Goal: Task Accomplishment & Management: Manage account settings

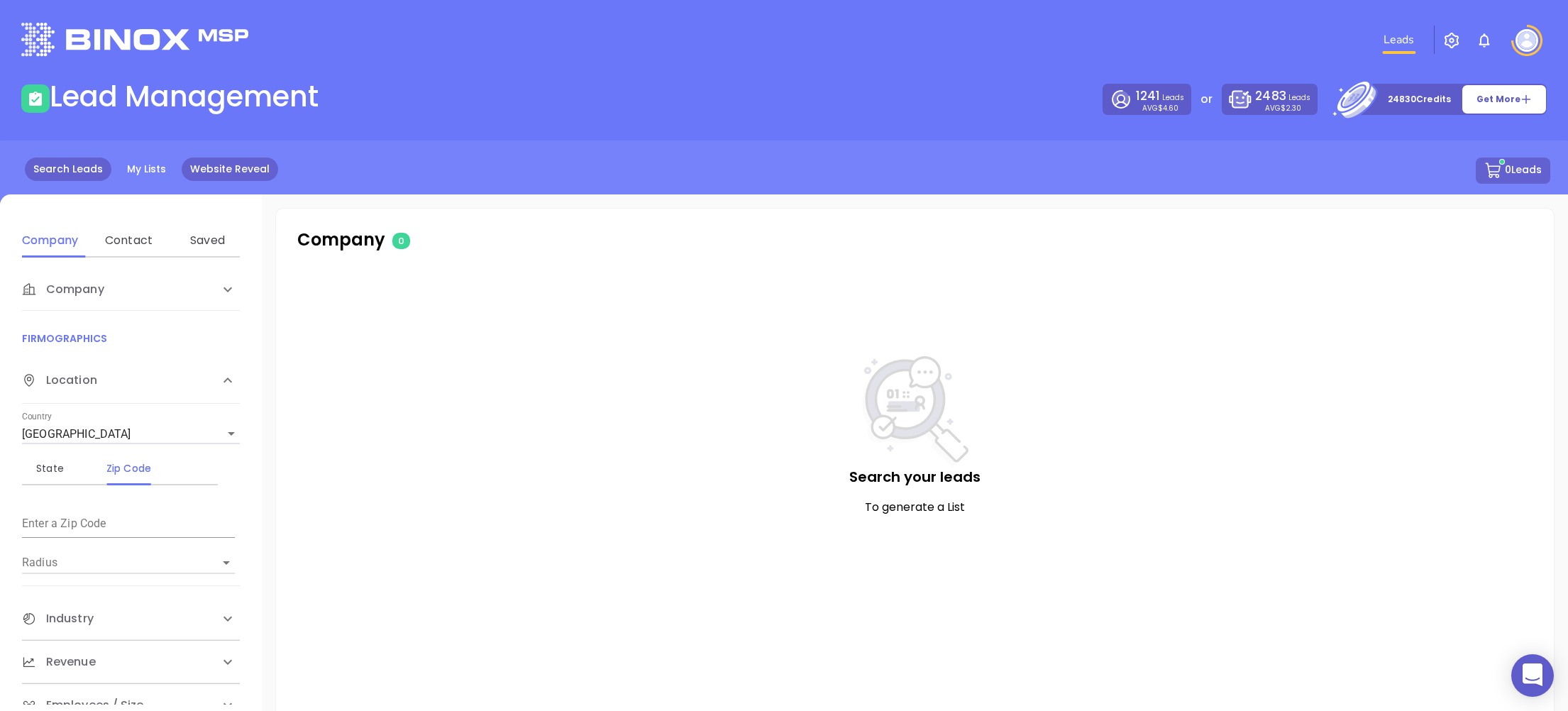
click at [231, 175] on link "Website Reveal" at bounding box center [230, 169] width 96 height 23
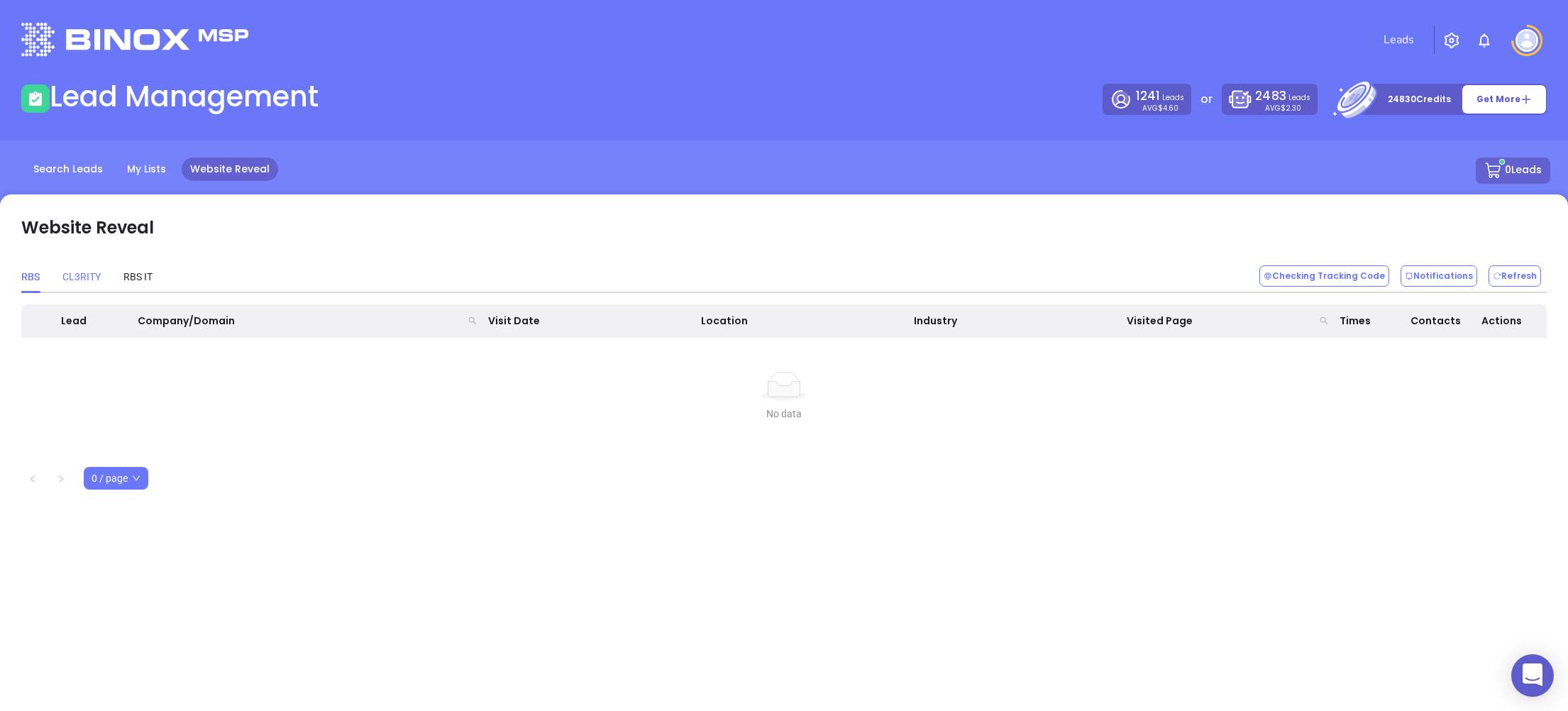
click at [89, 268] on div "CL3RITY" at bounding box center [81, 276] width 38 height 33
click at [131, 271] on div "RBS IT" at bounding box center [138, 277] width 29 height 16
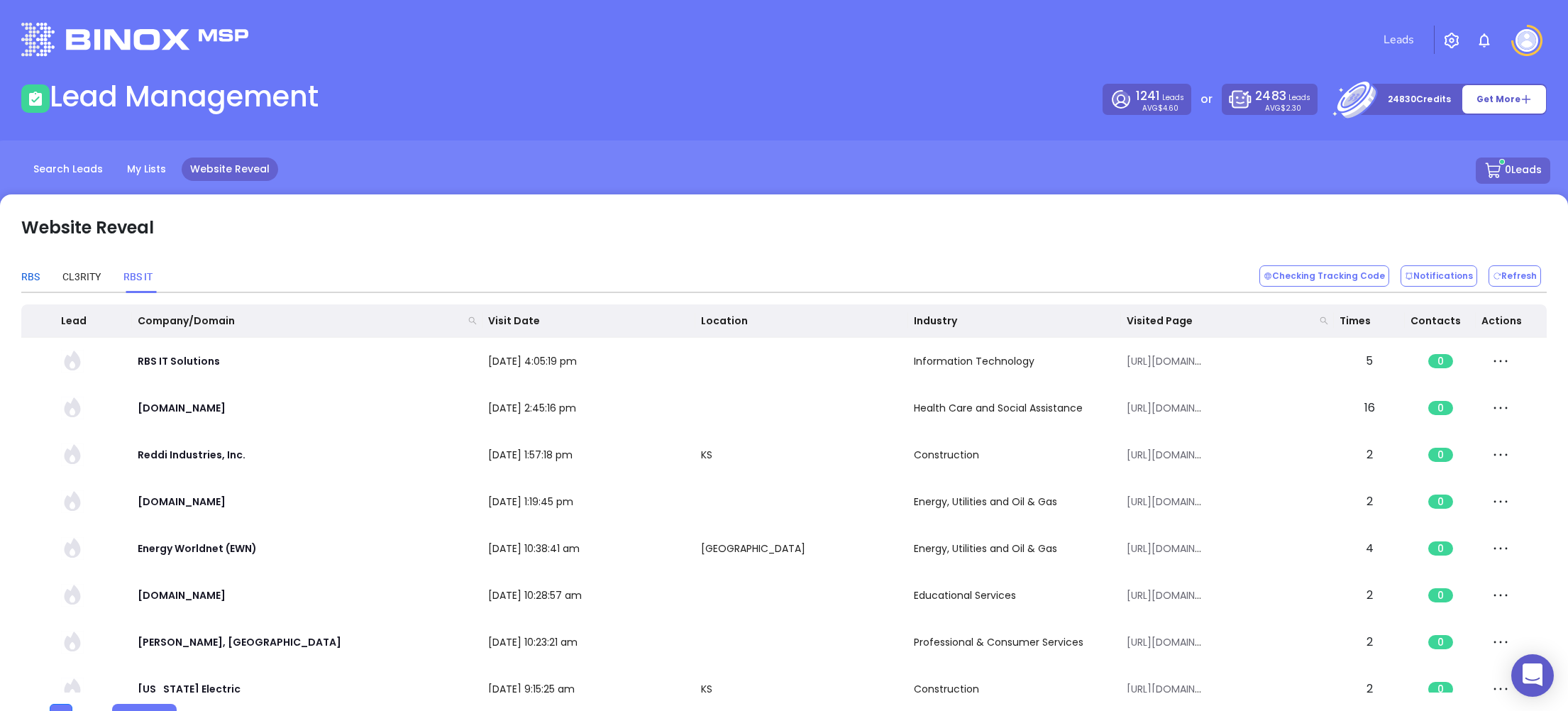
click at [33, 282] on div "RBS" at bounding box center [30, 277] width 18 height 16
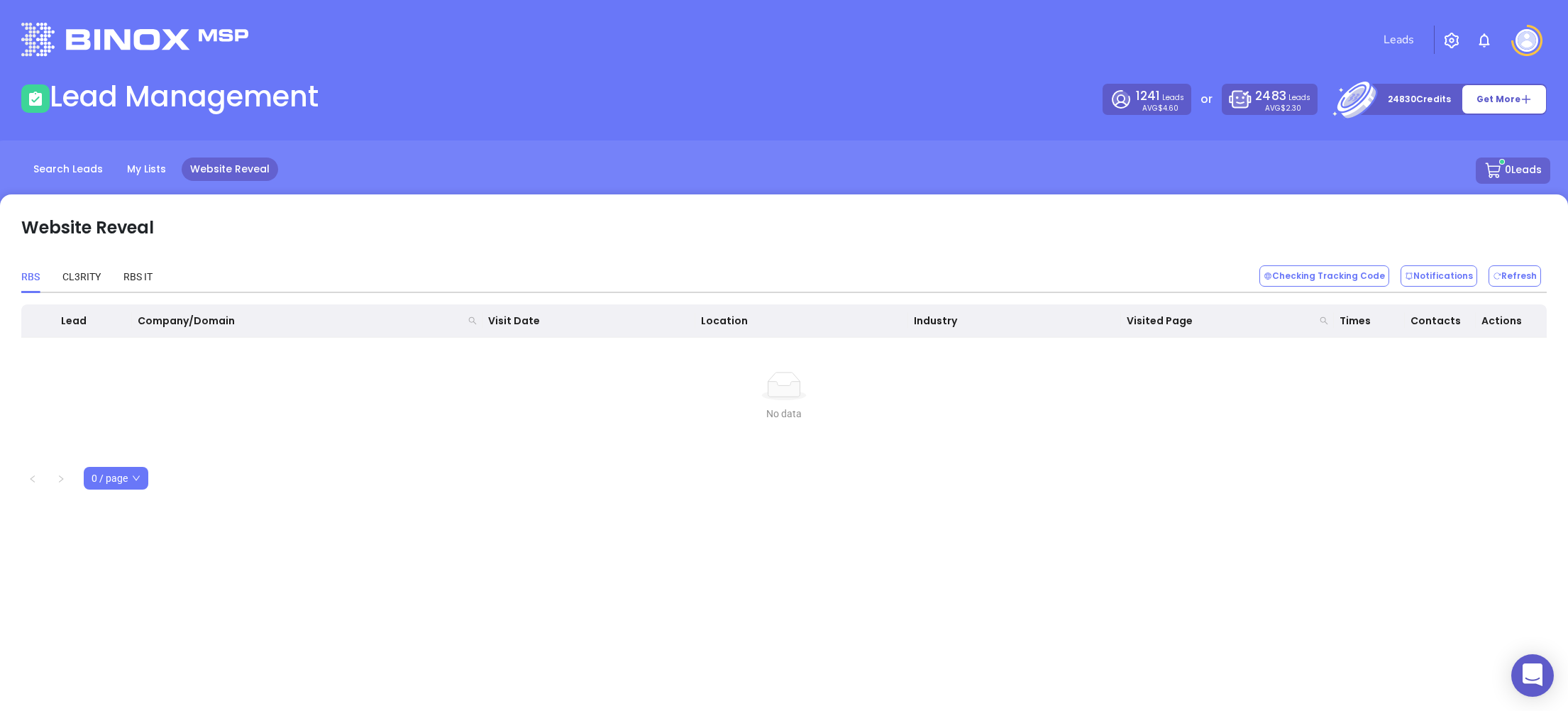
click at [1523, 39] on img at bounding box center [1527, 40] width 22 height 22
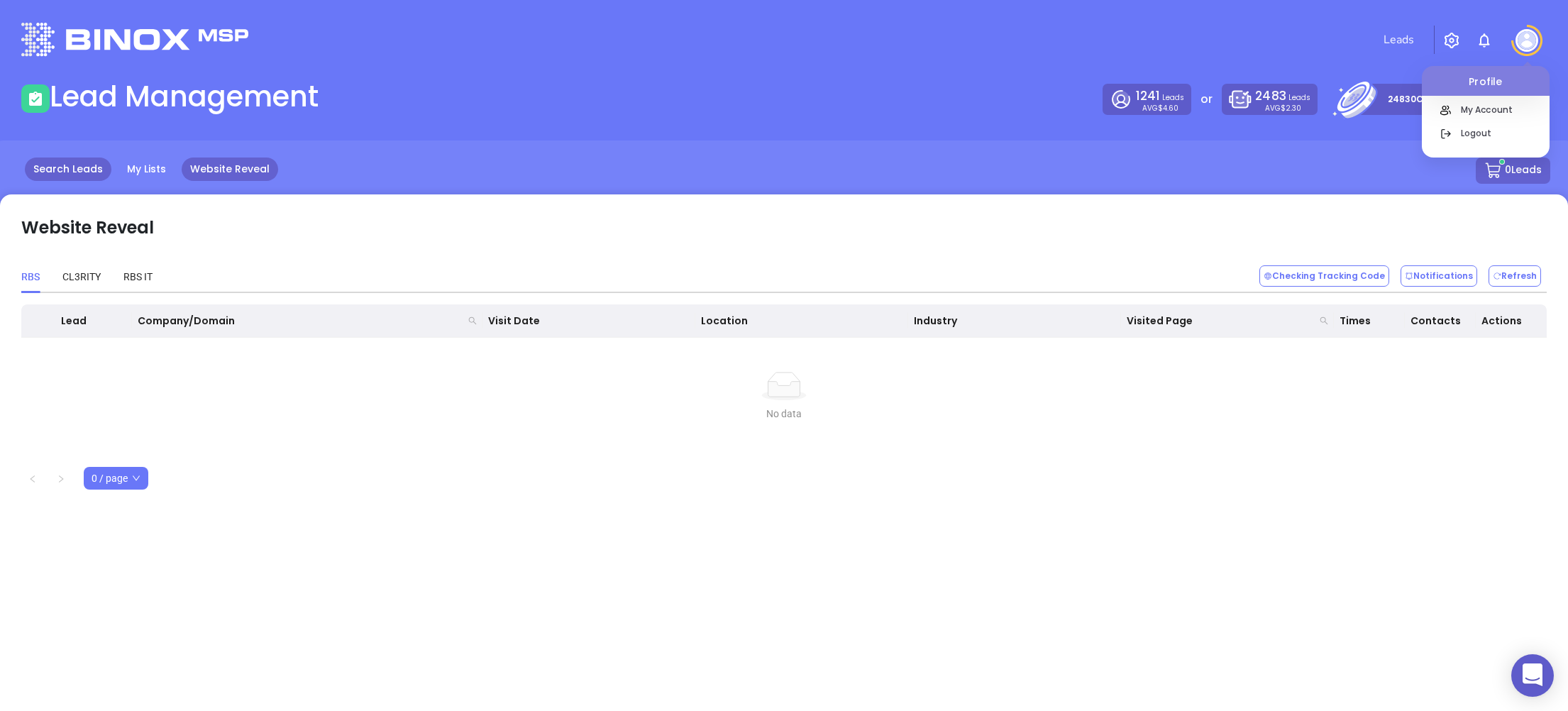
click at [72, 175] on link "Search Leads" at bounding box center [67, 169] width 86 height 23
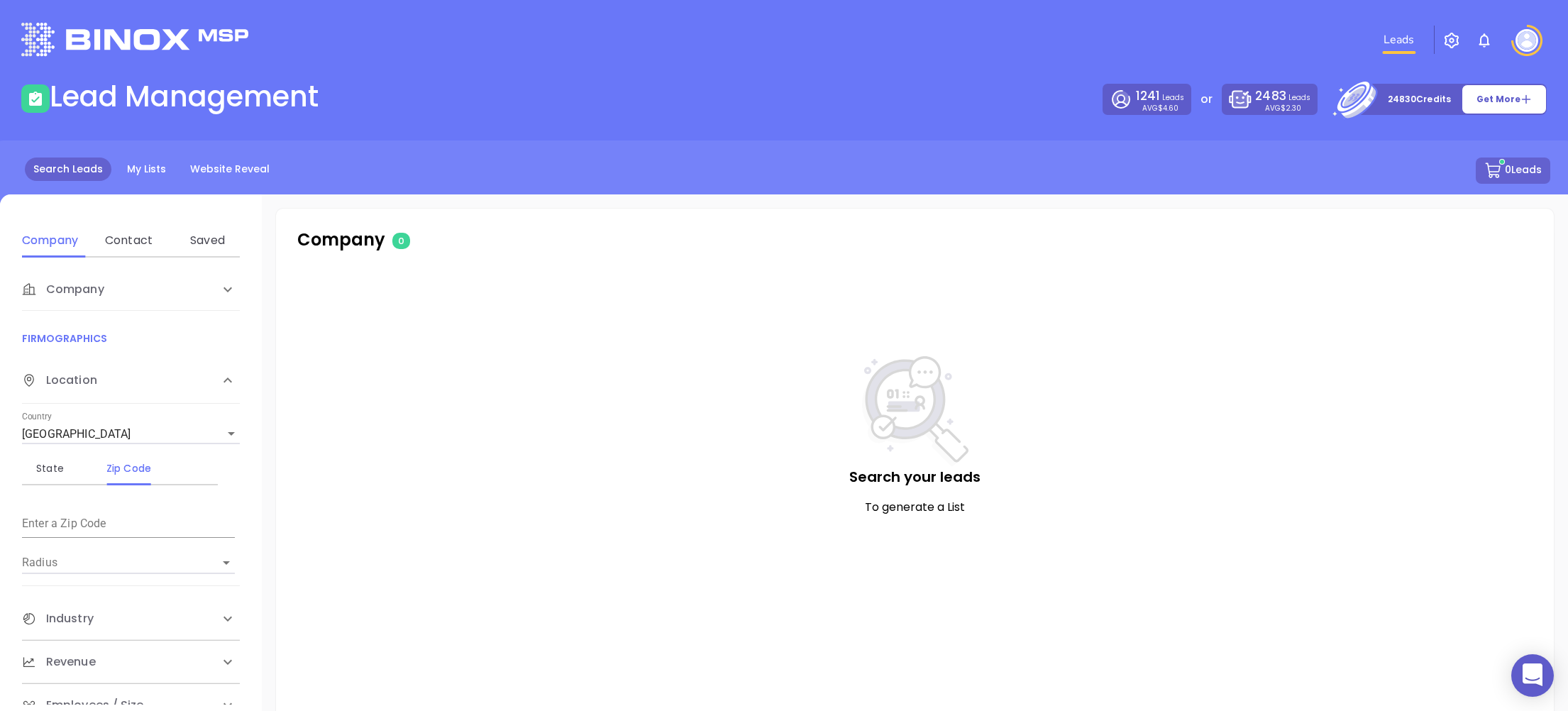
scroll to position [22, 0]
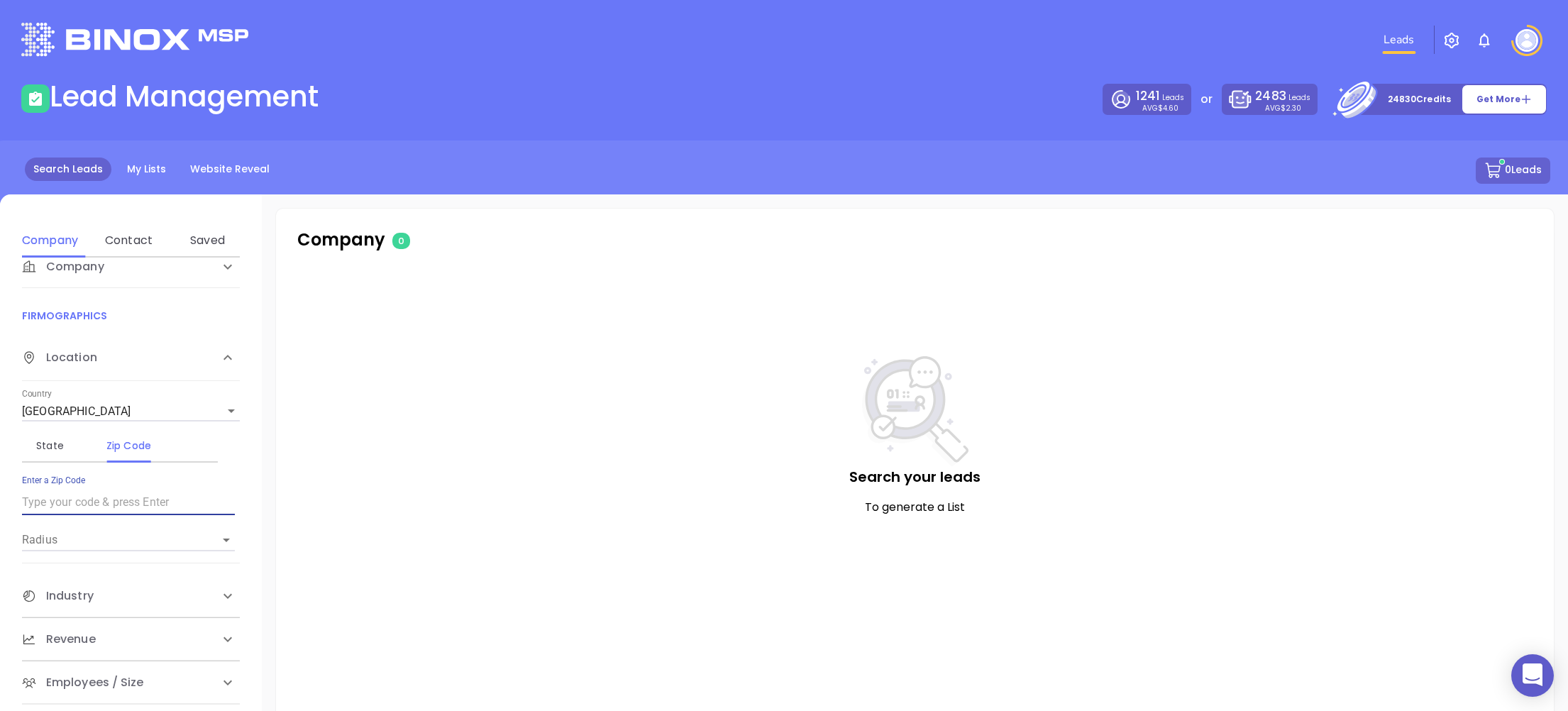
click at [104, 503] on input "text" at bounding box center [128, 502] width 213 height 22
click at [96, 283] on div "Company" at bounding box center [130, 267] width 218 height 43
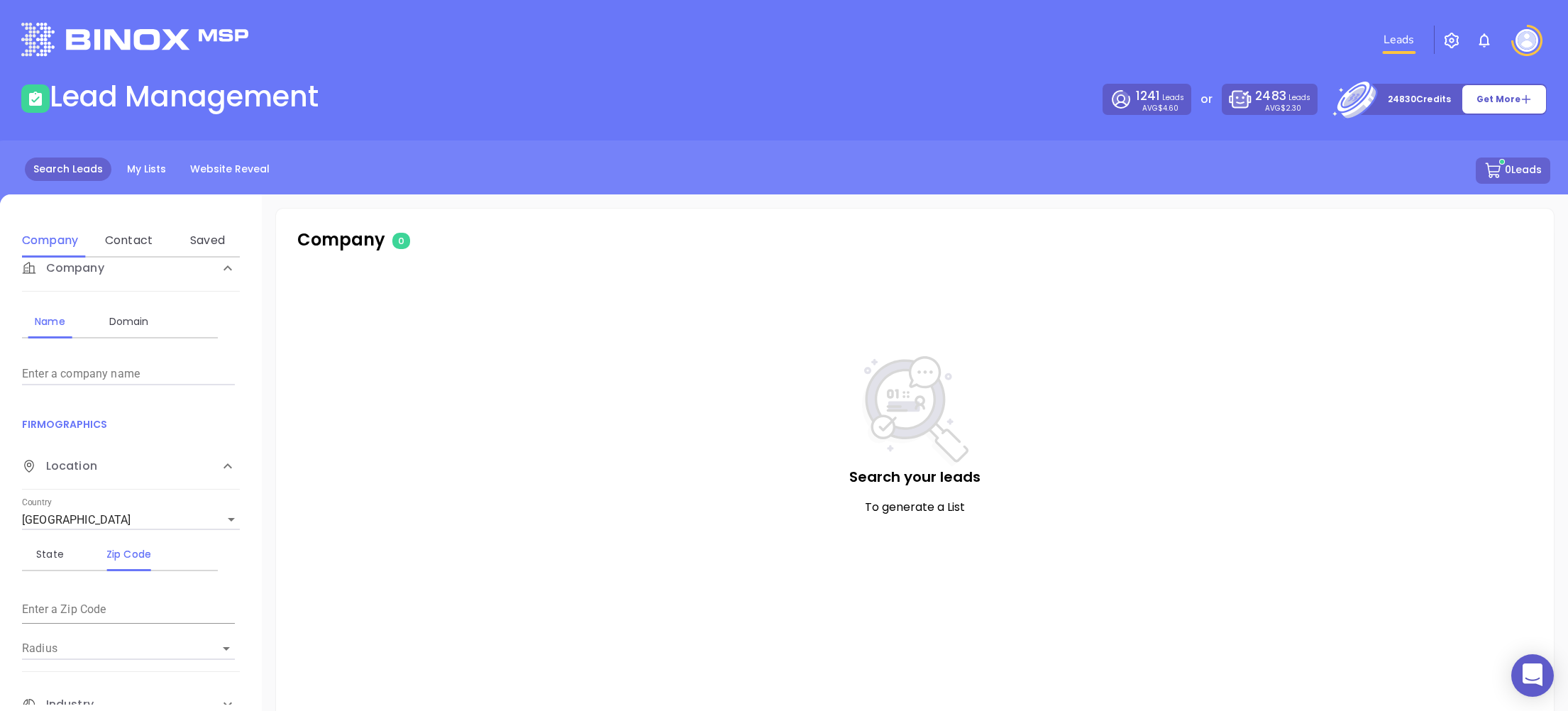
click at [104, 374] on input "Enter a company name" at bounding box center [128, 373] width 213 height 22
paste input "[DOMAIN_NAME]"
type input "[DOMAIN_NAME]"
click at [134, 322] on div "Domain" at bounding box center [128, 321] width 56 height 17
click at [130, 367] on input "Enter a company name" at bounding box center [128, 373] width 213 height 22
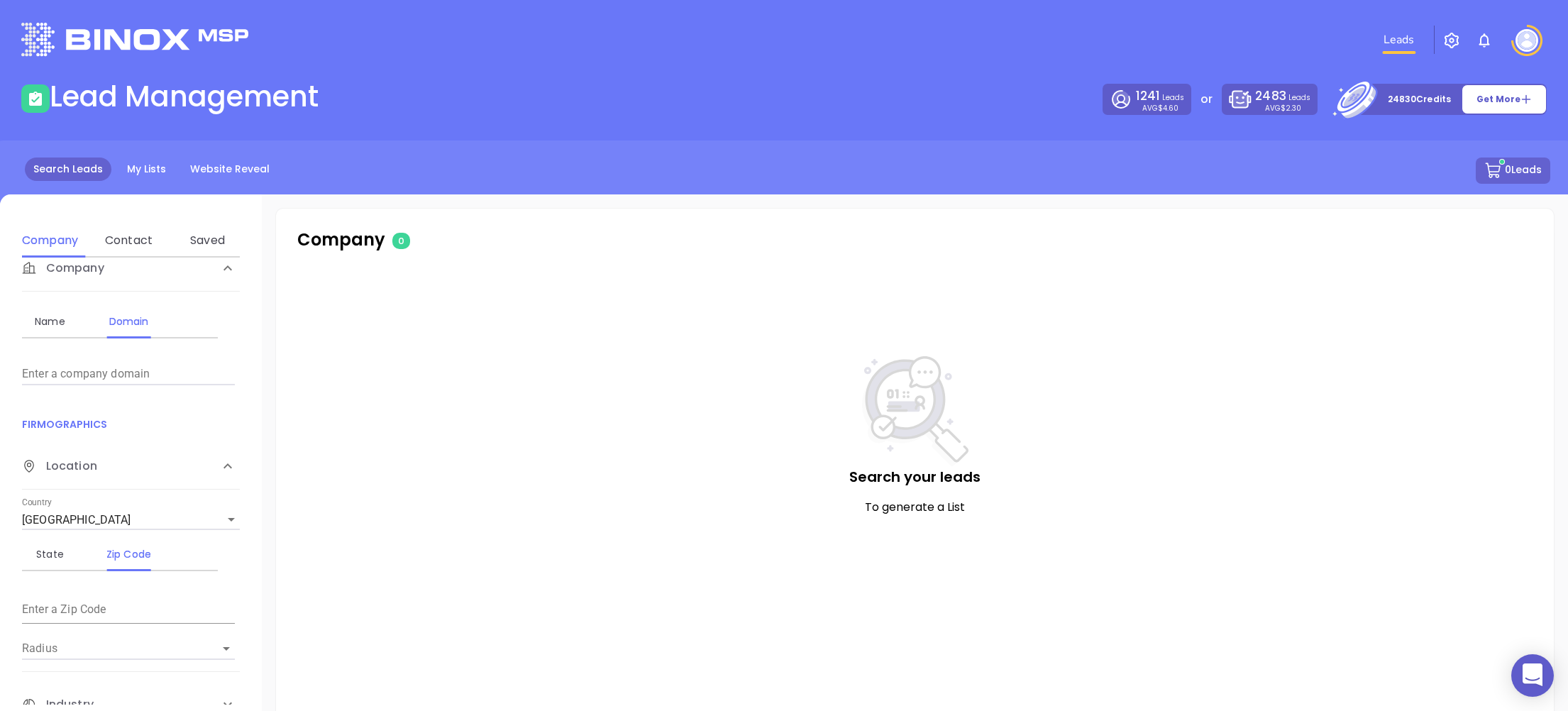
paste input "[DOMAIN_NAME]"
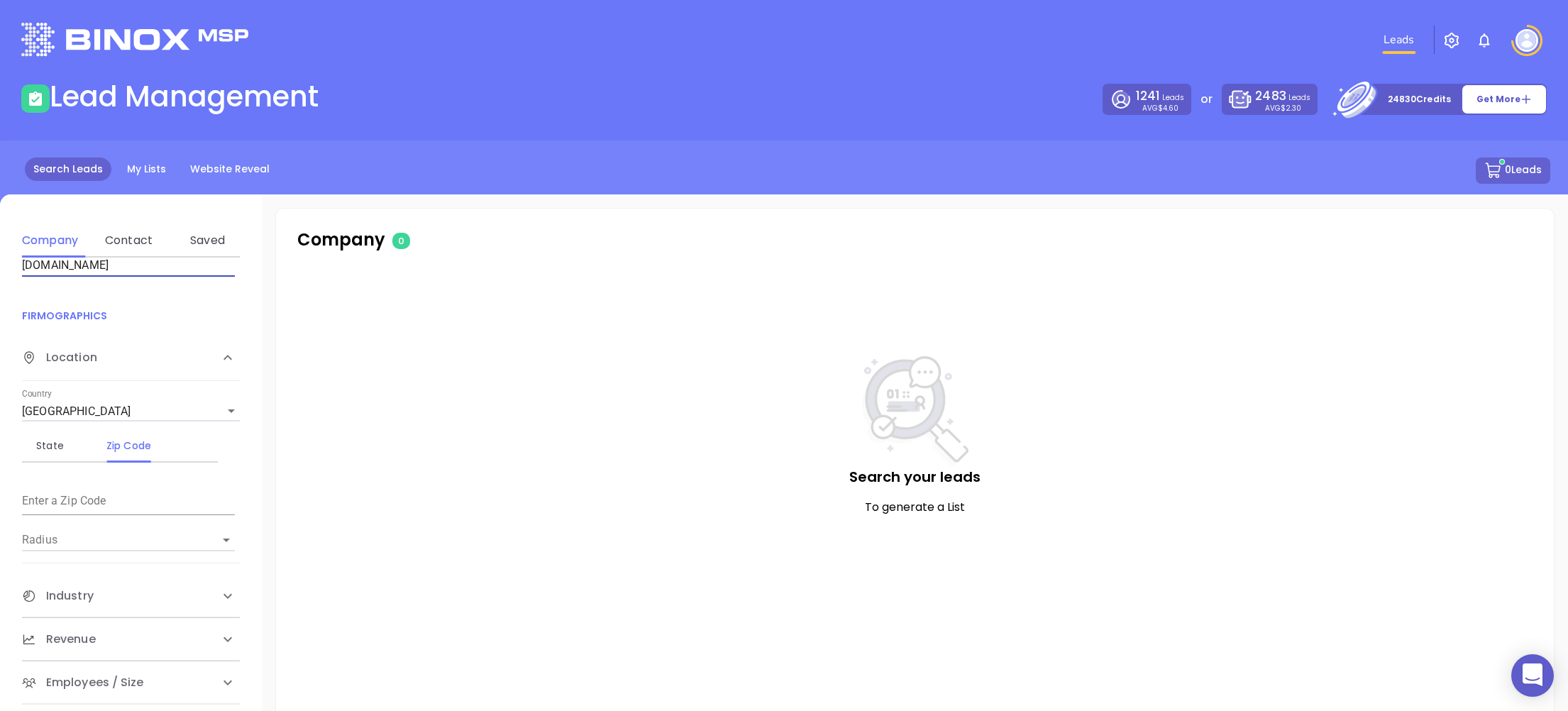
scroll to position [80, 0]
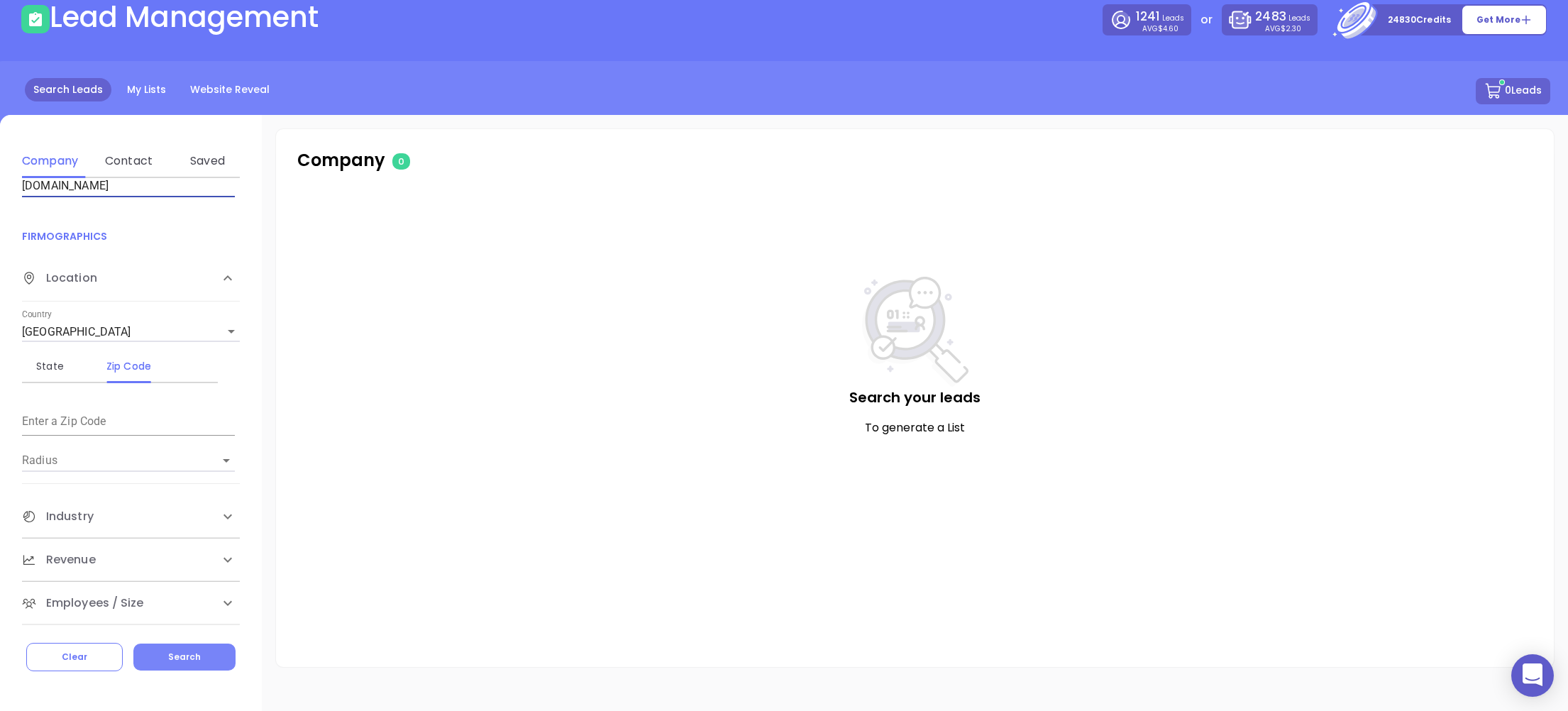
type input "[DOMAIN_NAME]"
click at [202, 644] on button "Search" at bounding box center [184, 657] width 102 height 27
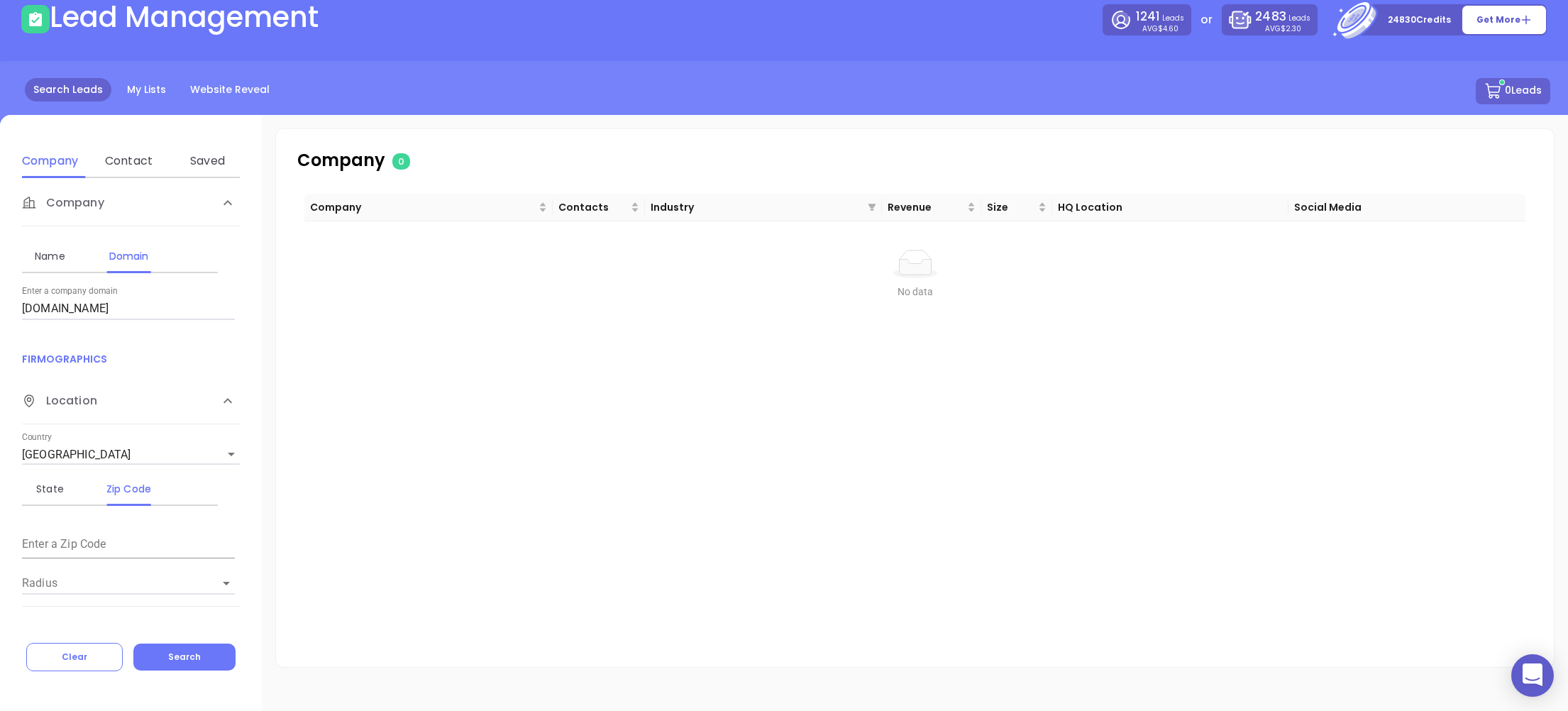
scroll to position [0, 0]
click at [160, 322] on input "[DOMAIN_NAME]" at bounding box center [128, 317] width 213 height 22
click at [1533, 670] on div at bounding box center [1532, 675] width 43 height 43
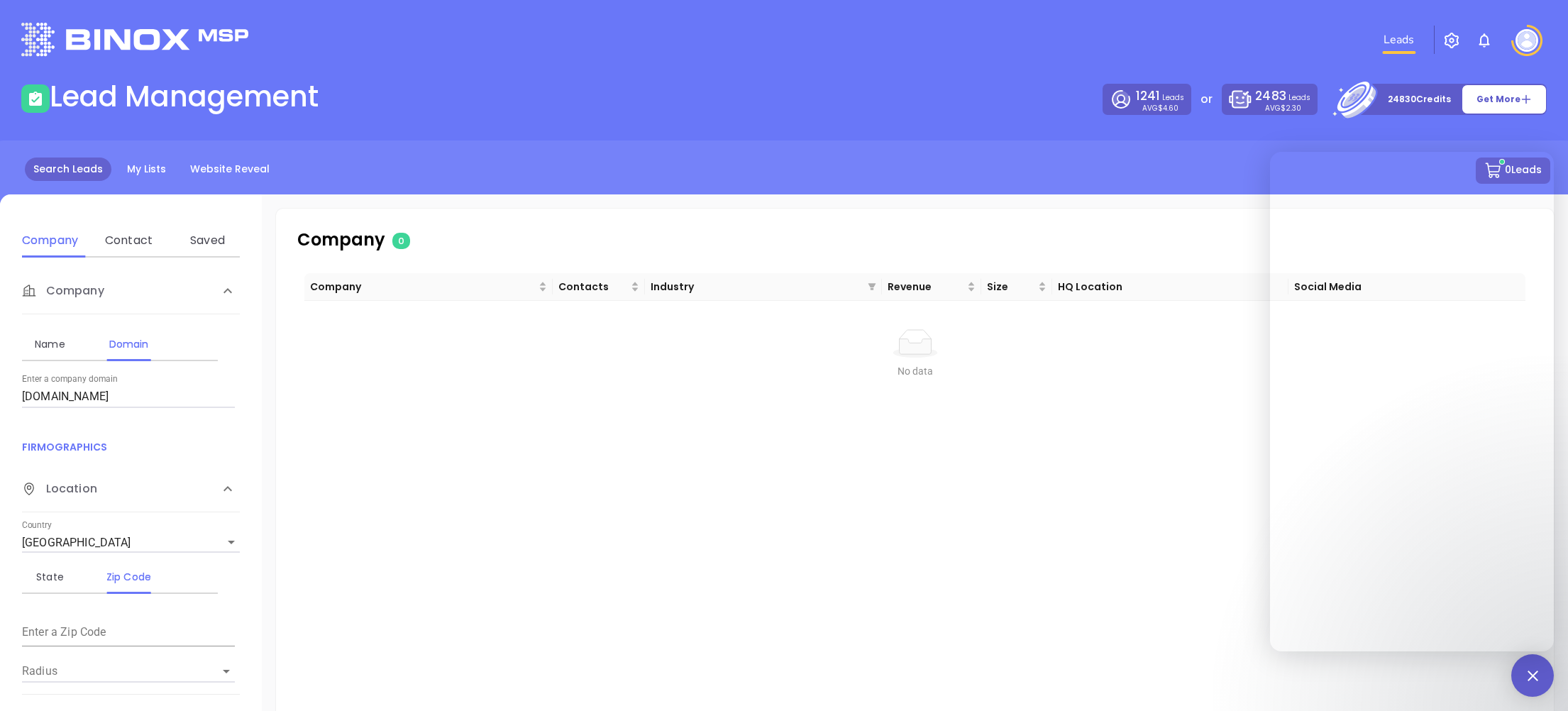
click at [1451, 38] on img "button" at bounding box center [1451, 40] width 17 height 17
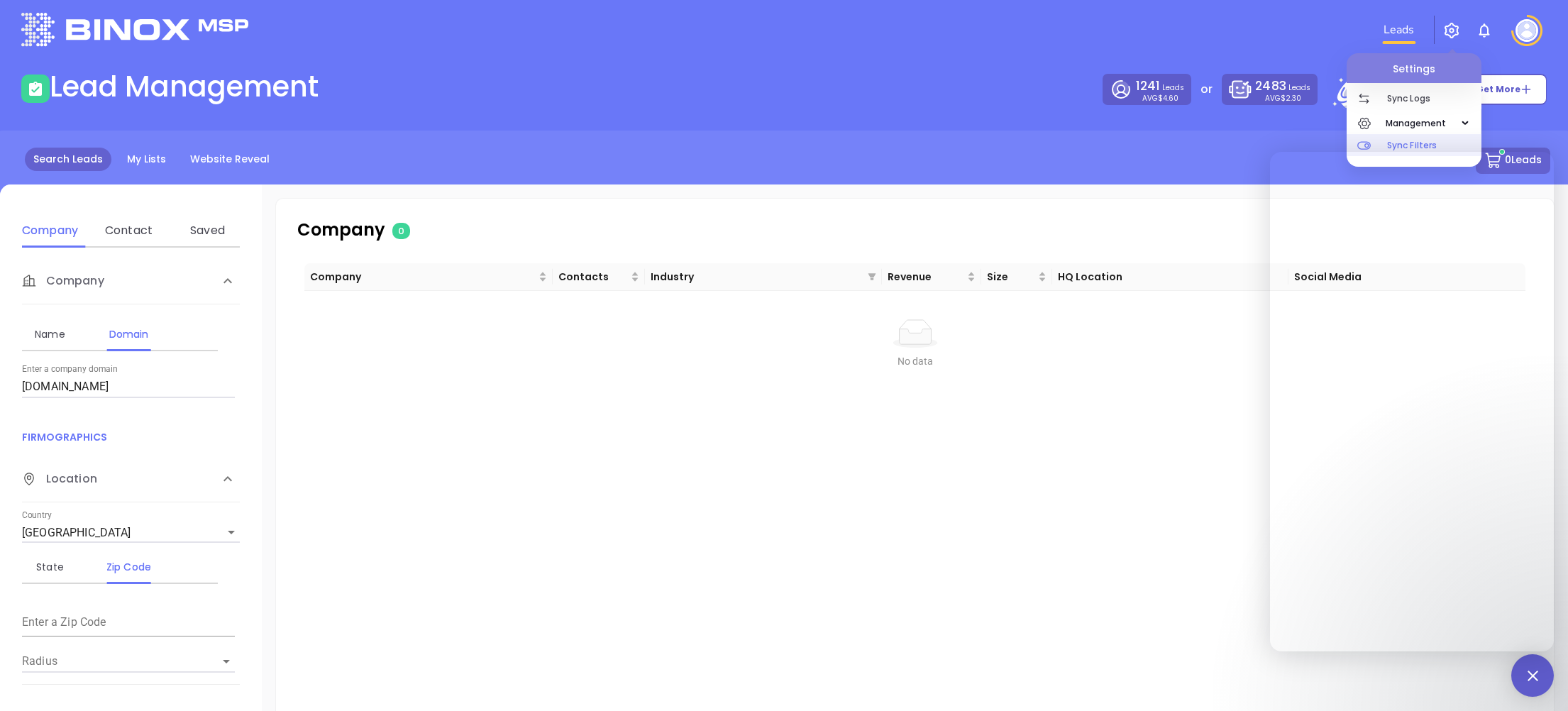
scroll to position [7, 0]
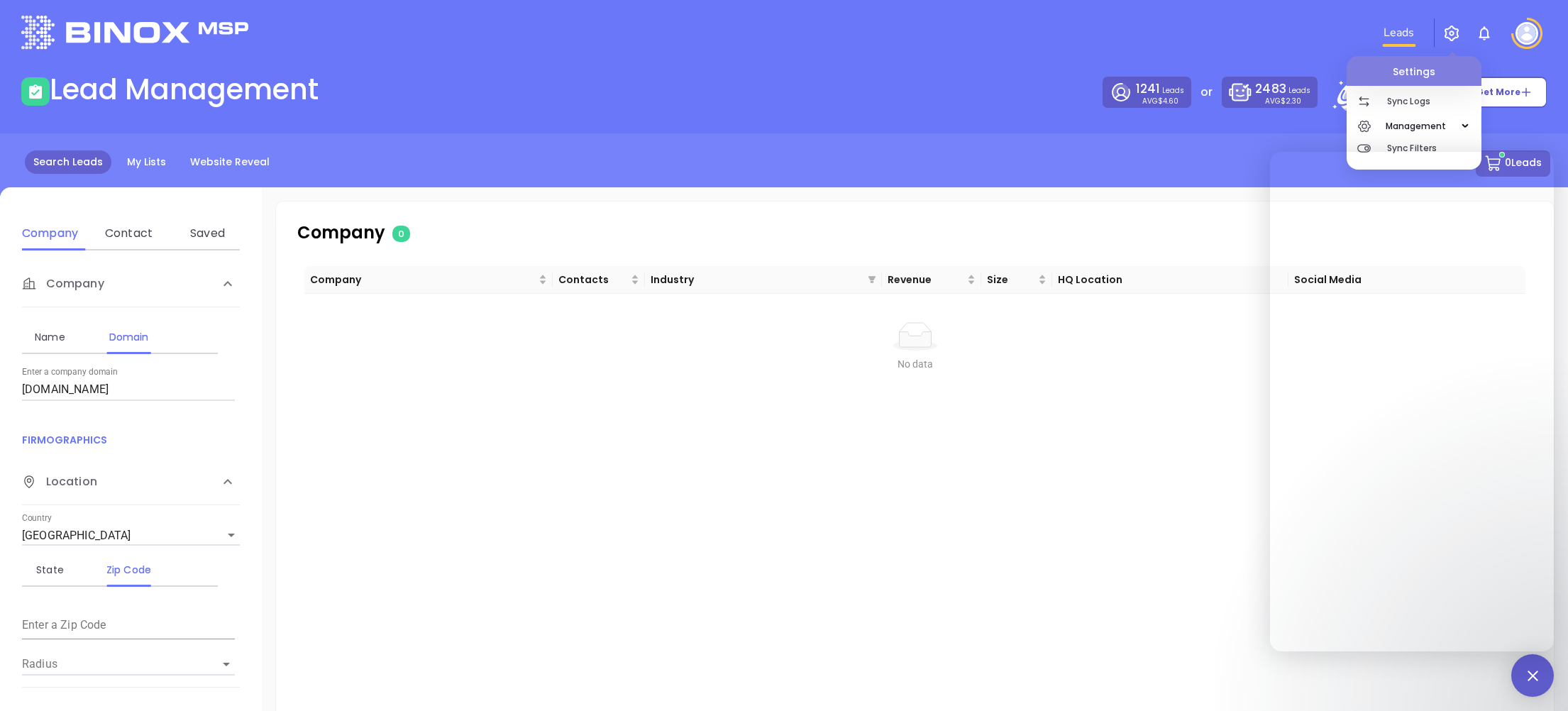
click at [1526, 33] on img at bounding box center [1527, 33] width 22 height 22
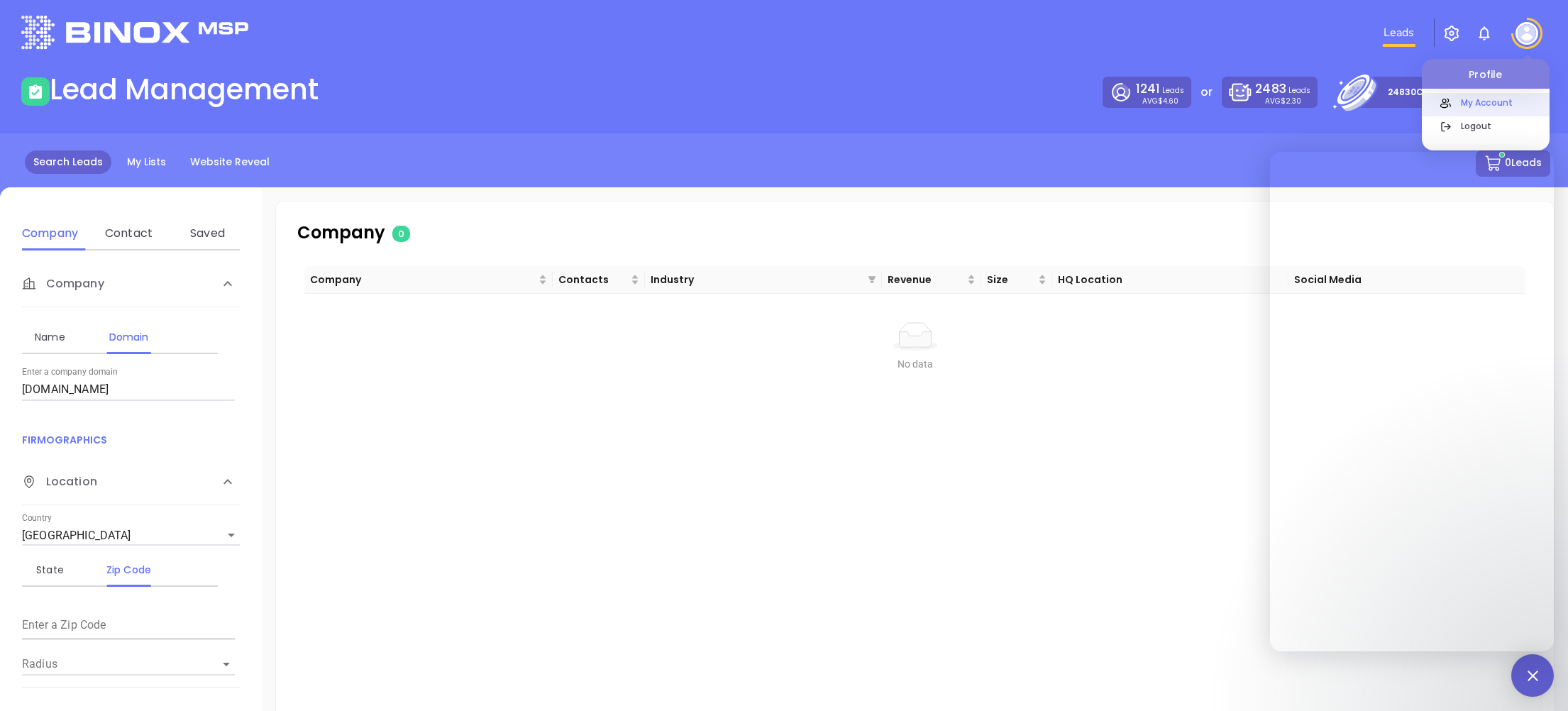
click at [1499, 96] on p "My Account" at bounding box center [1502, 102] width 96 height 15
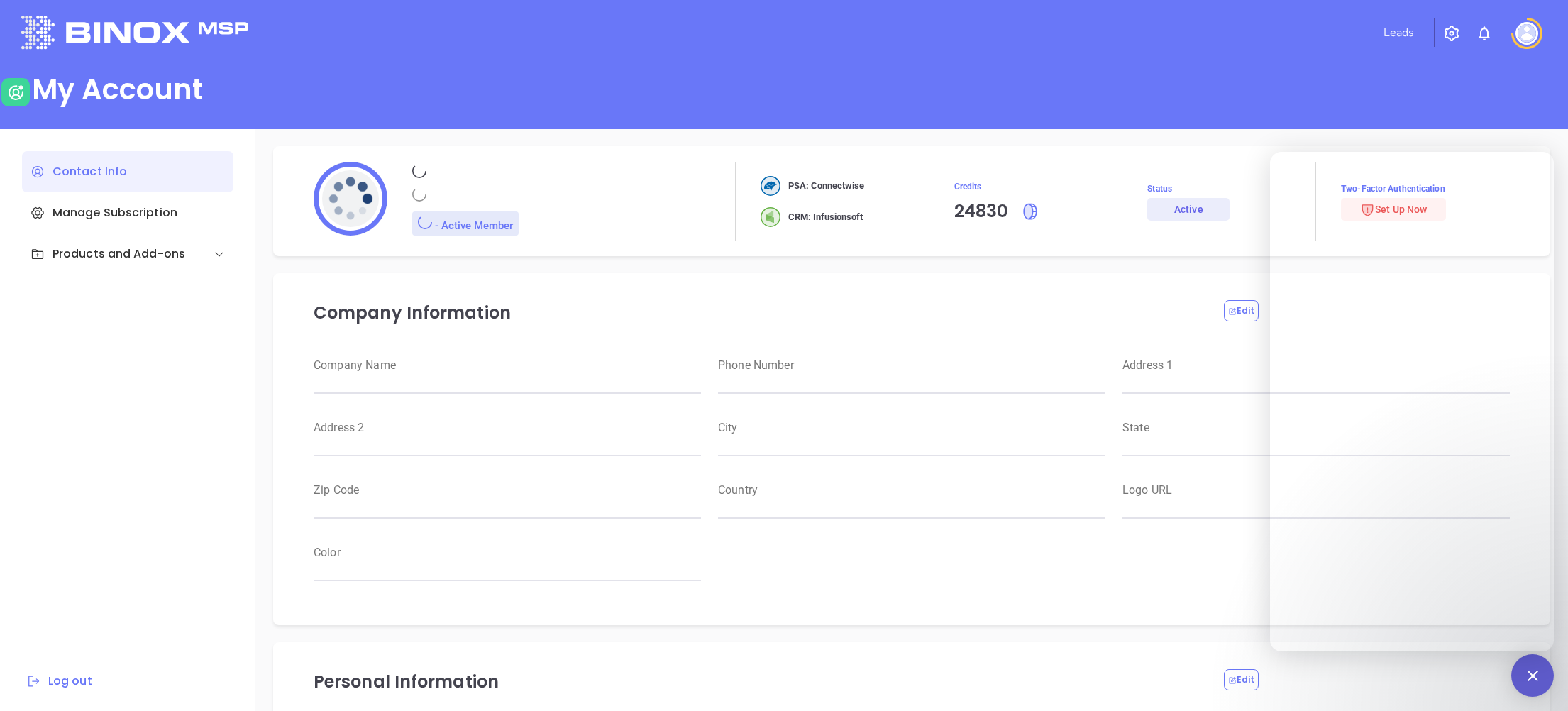
type input "[PERSON_NAME]"
type input "[PERSON_NAME][EMAIL_ADDRESS][DOMAIN_NAME]"
type input "[PHONE_NUMBER]"
type input "RBS IT Solutions"
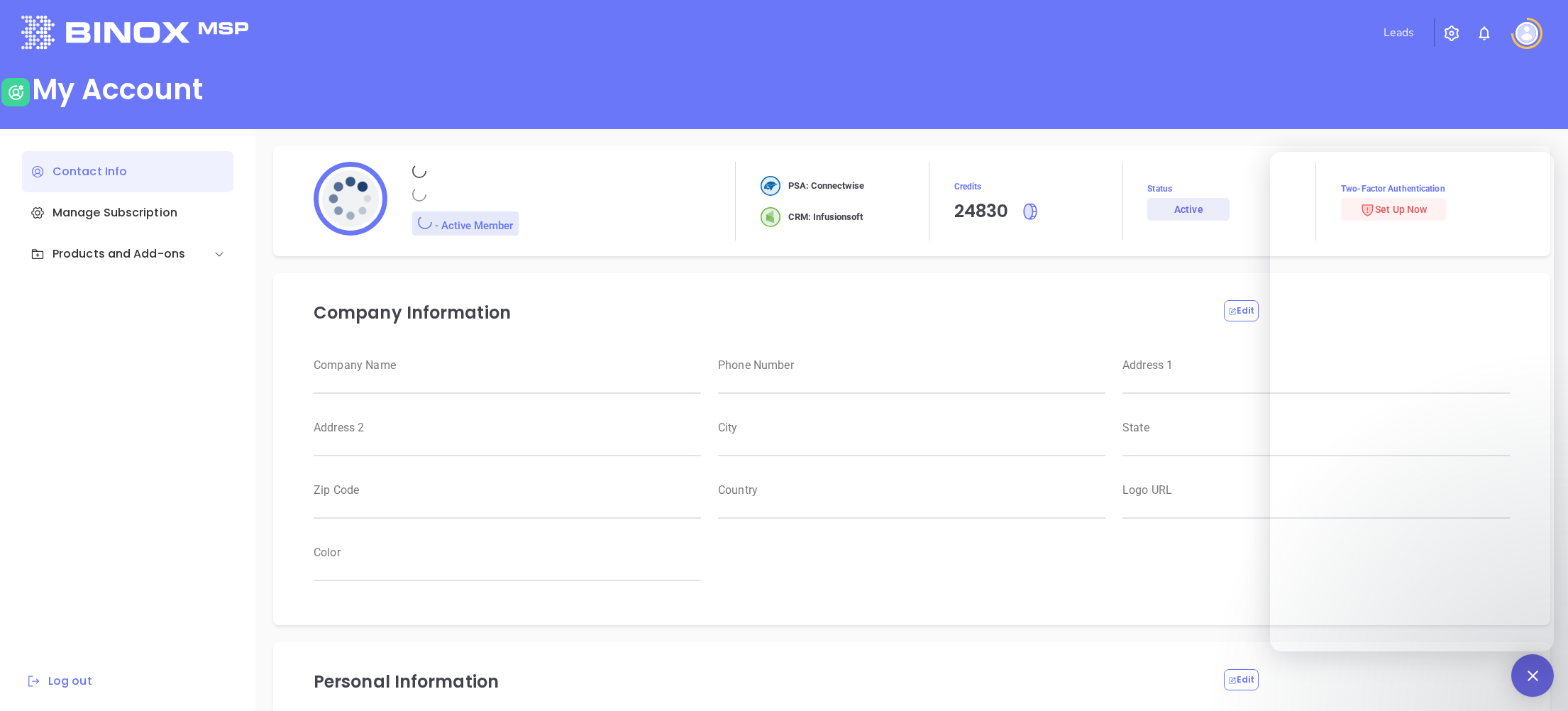
type input "Magnament's"
type input "RBS IT Solutions"
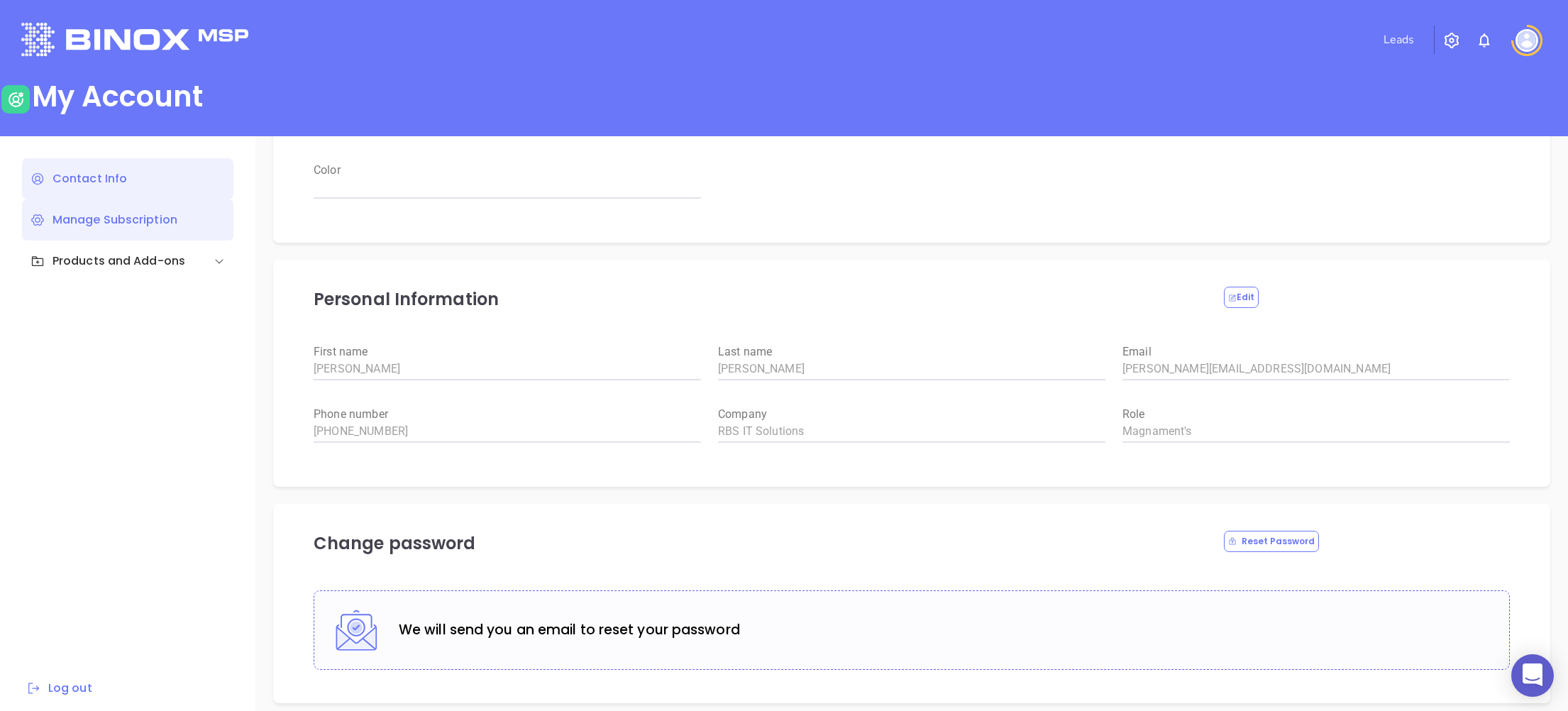
click at [112, 234] on div "Manage Subscription" at bounding box center [128, 220] width 212 height 41
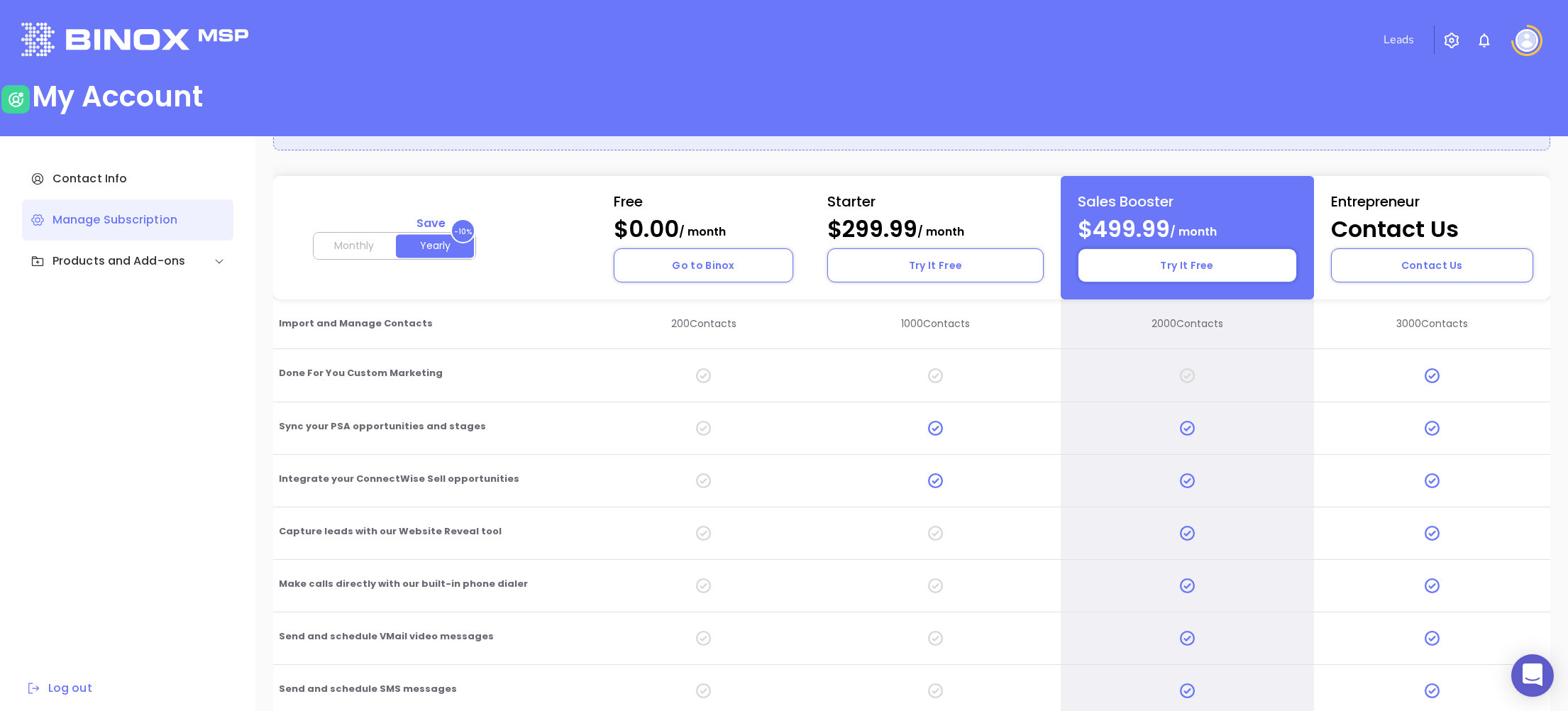
scroll to position [9, 0]
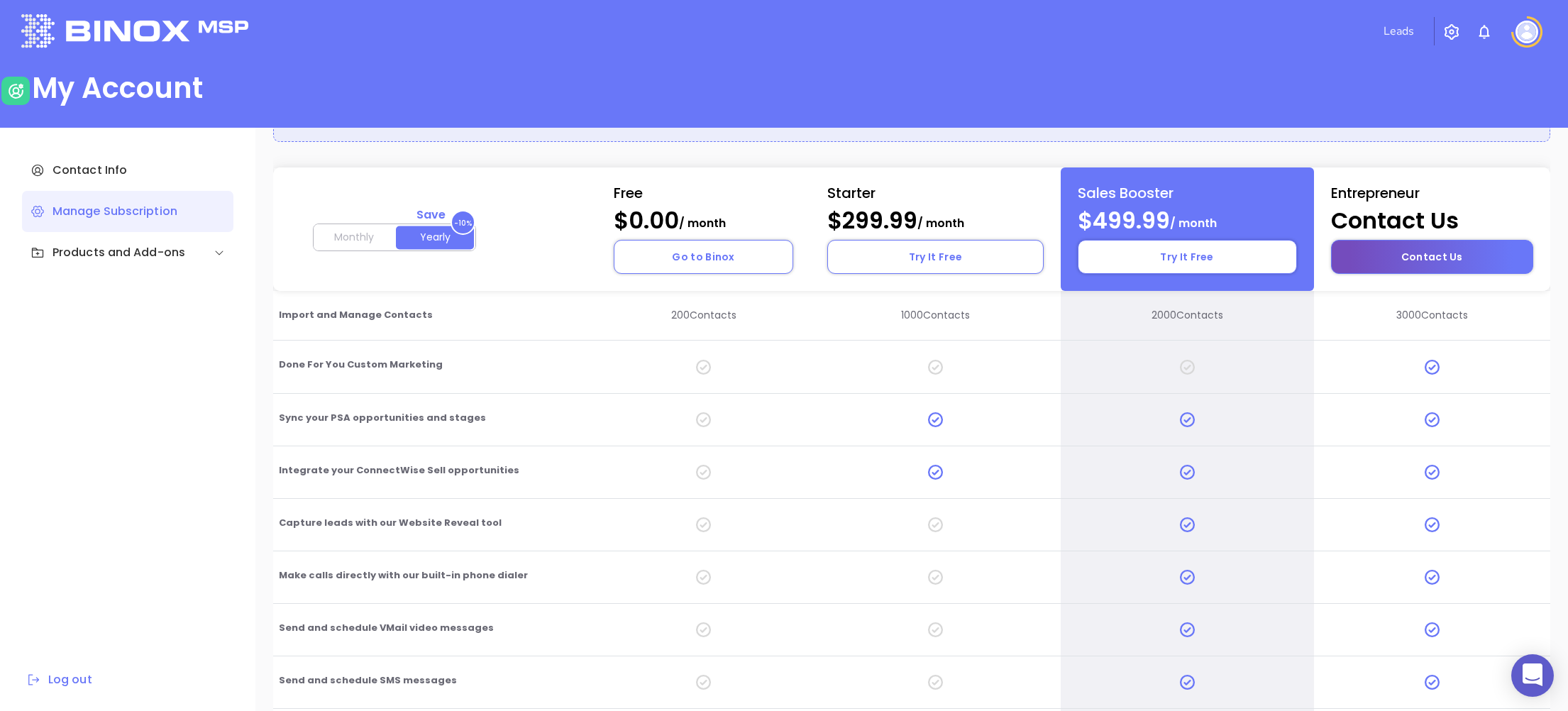
click at [1398, 265] on button "Contact Us" at bounding box center [1432, 257] width 202 height 34
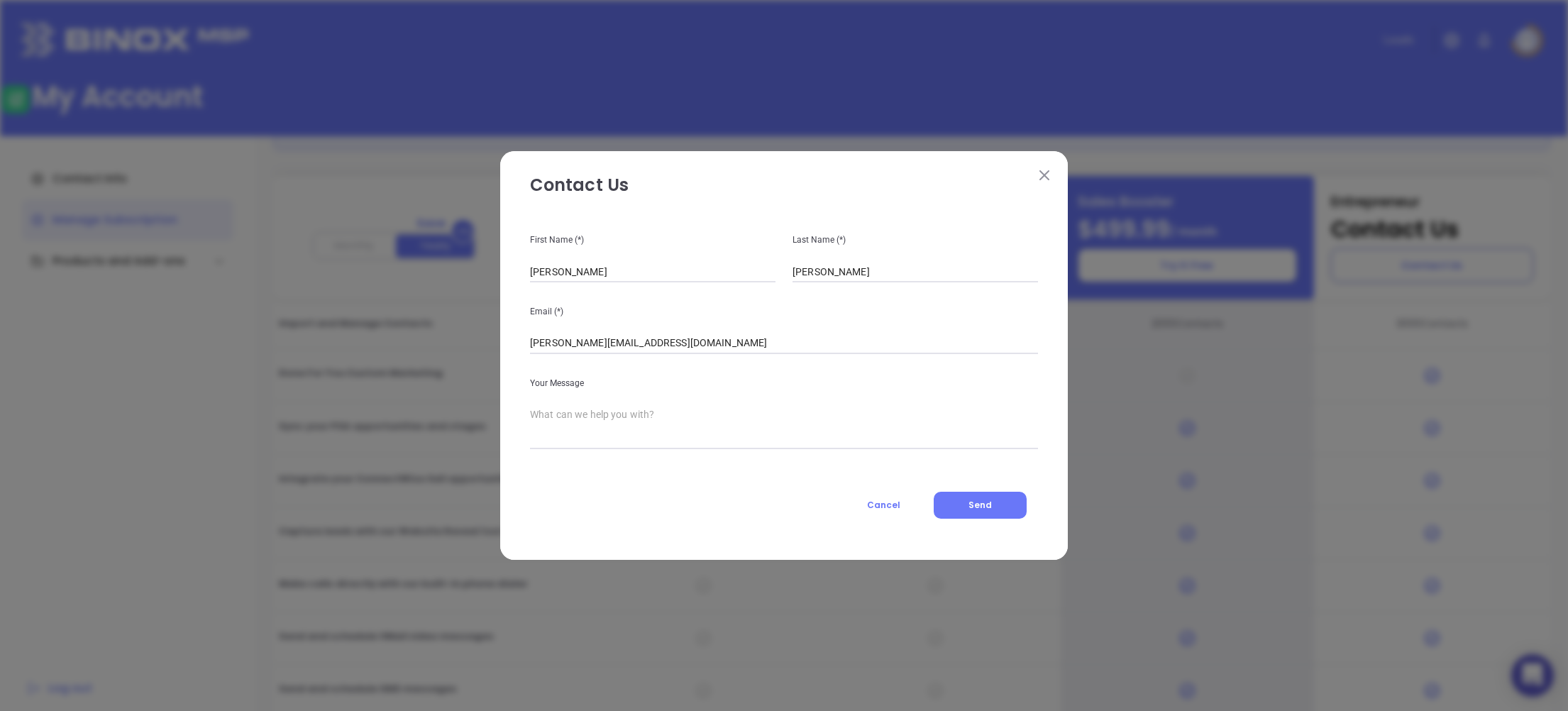
click at [1036, 171] on button at bounding box center [1044, 174] width 18 height 18
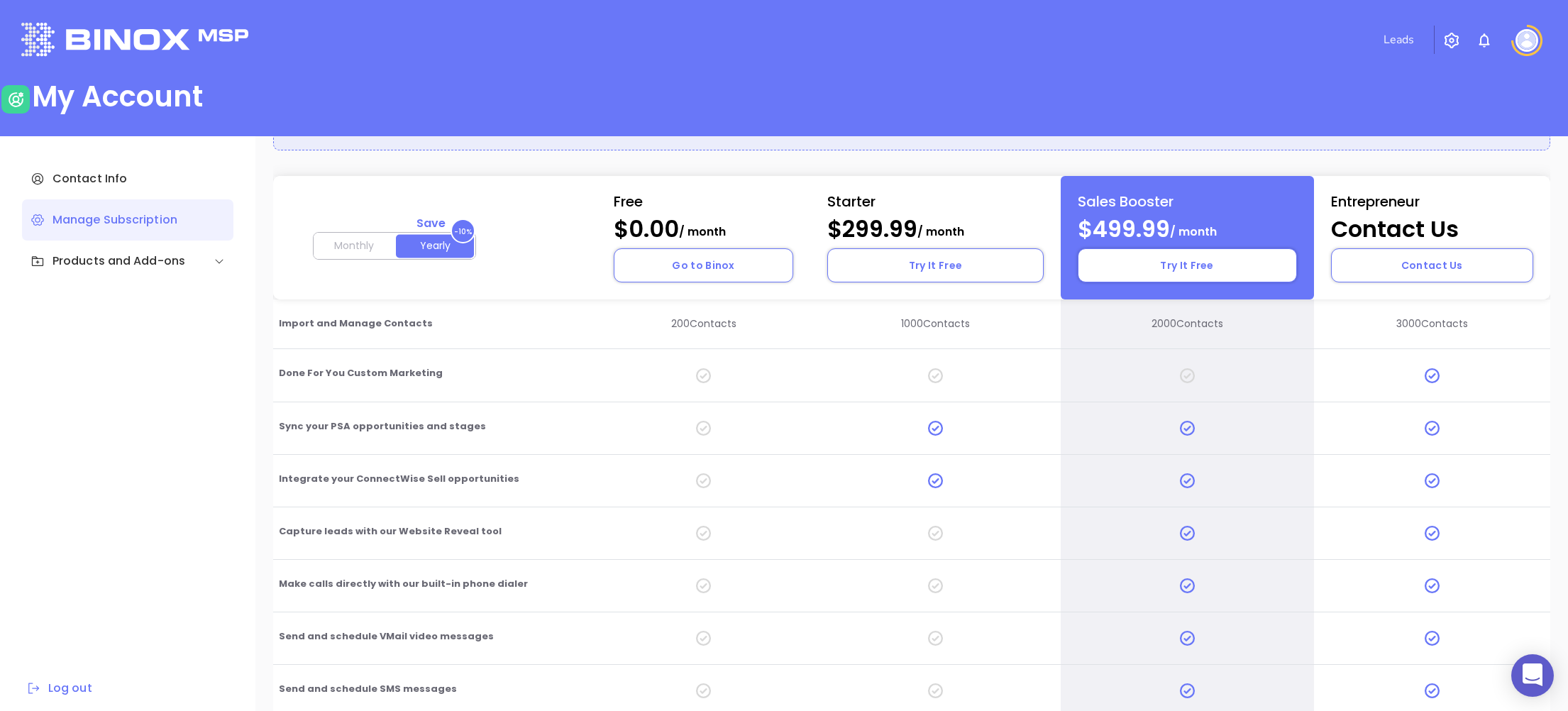
click at [1532, 39] on img at bounding box center [1527, 40] width 22 height 22
click at [1519, 676] on div at bounding box center [1532, 675] width 43 height 43
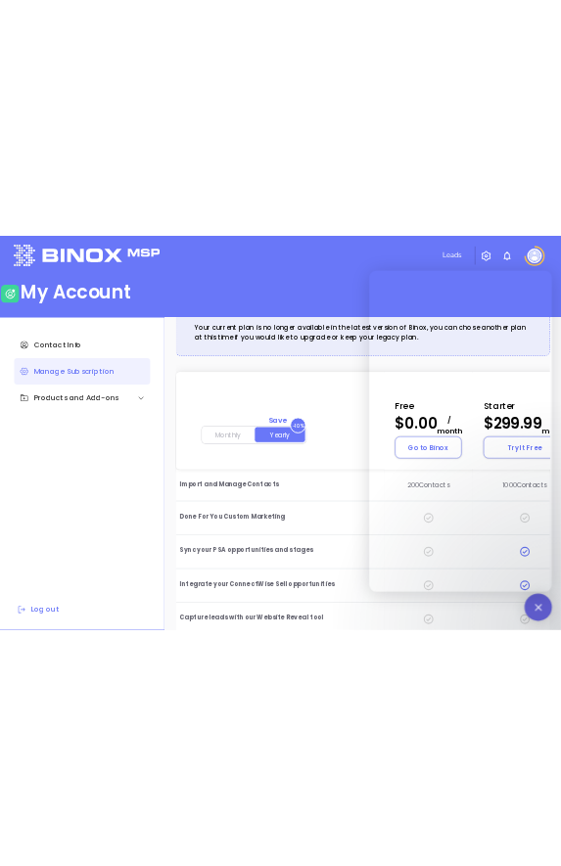
scroll to position [4, 0]
